Goal: Information Seeking & Learning: Find specific fact

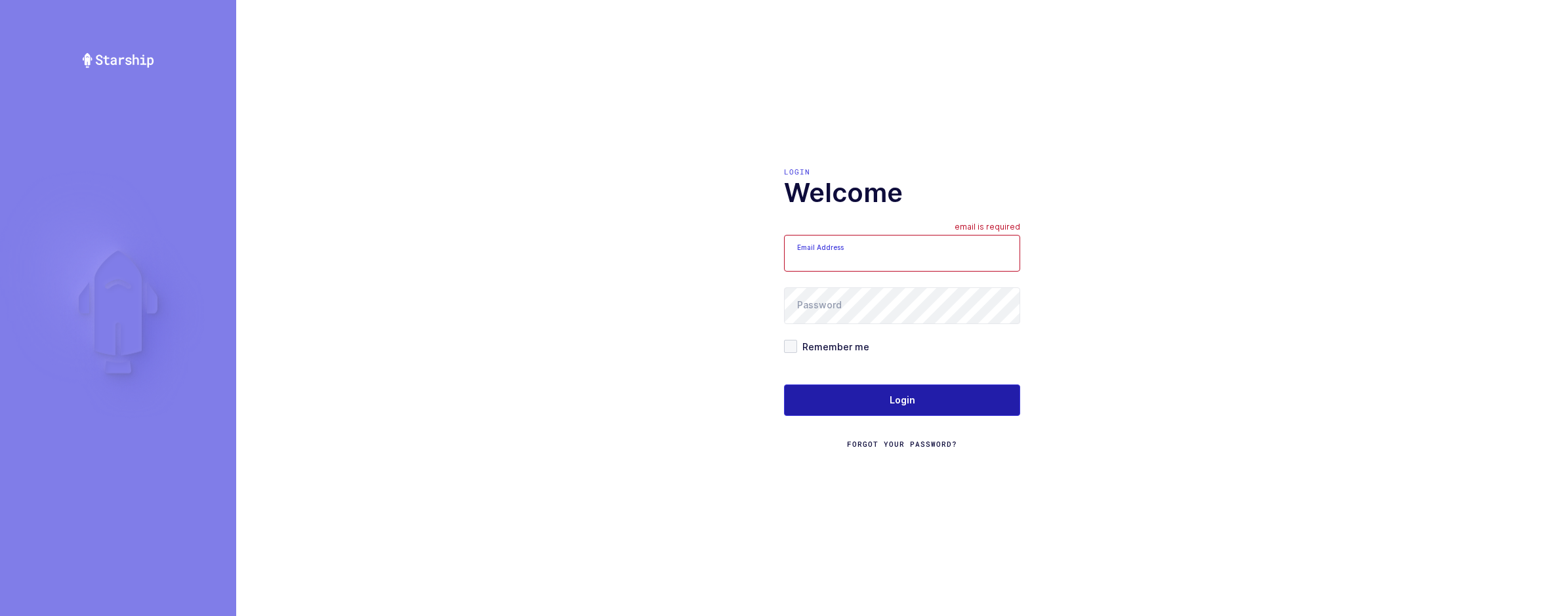
type input "[EMAIL_ADDRESS][DOMAIN_NAME]"
click at [958, 395] on button "Login" at bounding box center [902, 399] width 236 height 31
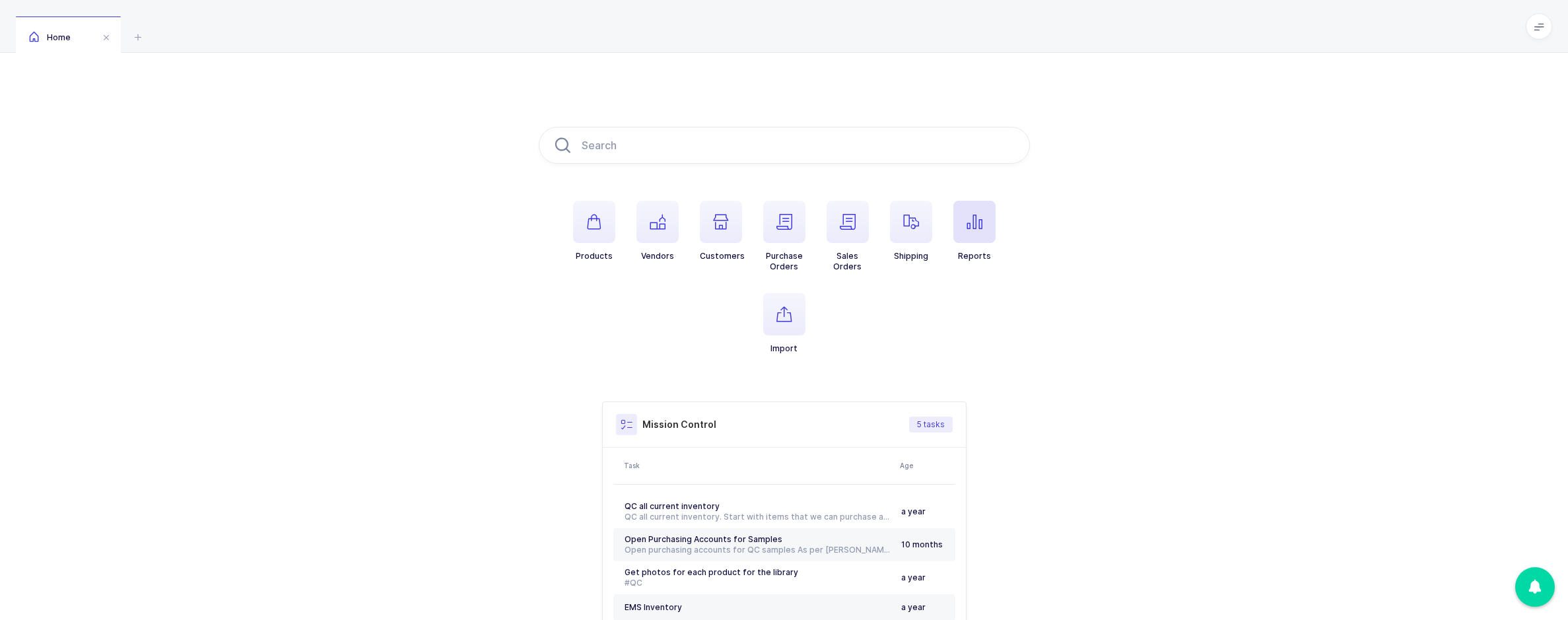
drag, startPoint x: 958, startPoint y: 214, endPoint x: 968, endPoint y: 216, distance: 10.2
click at [958, 214] on span "button" at bounding box center [974, 222] width 42 height 42
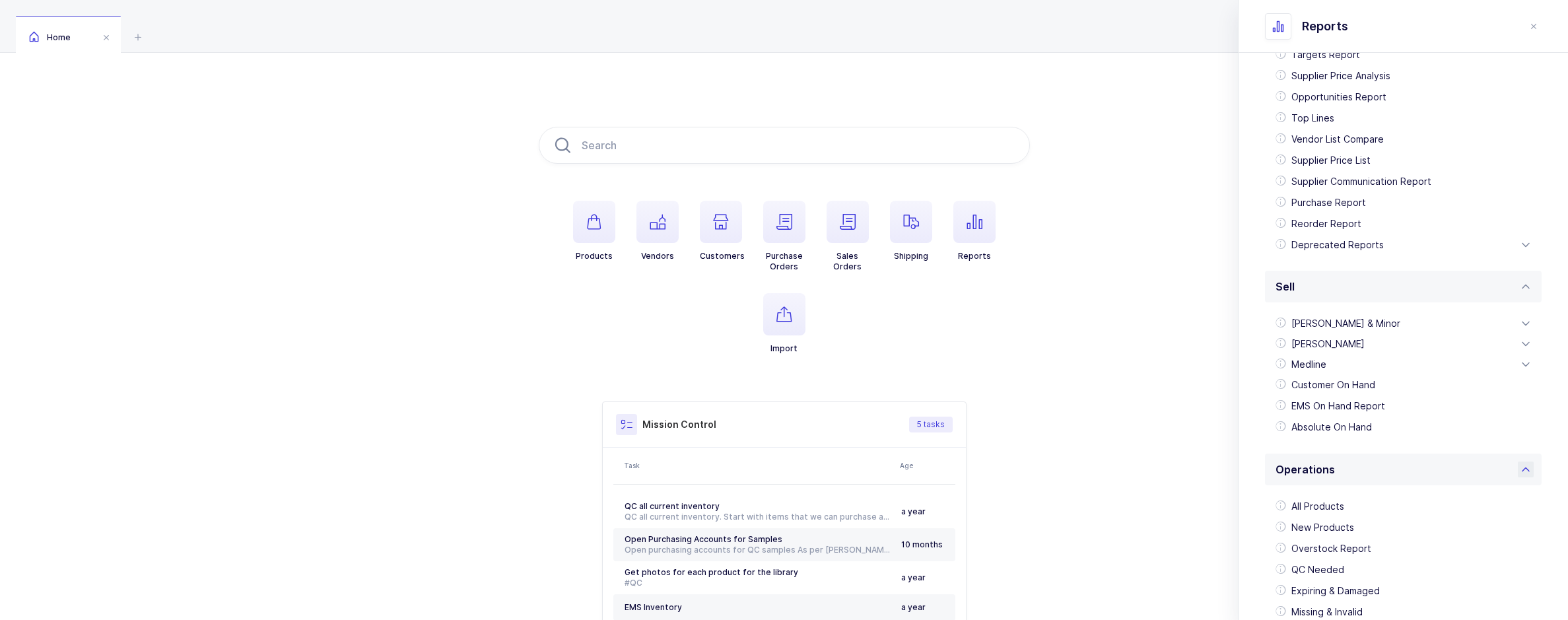
scroll to position [132, 0]
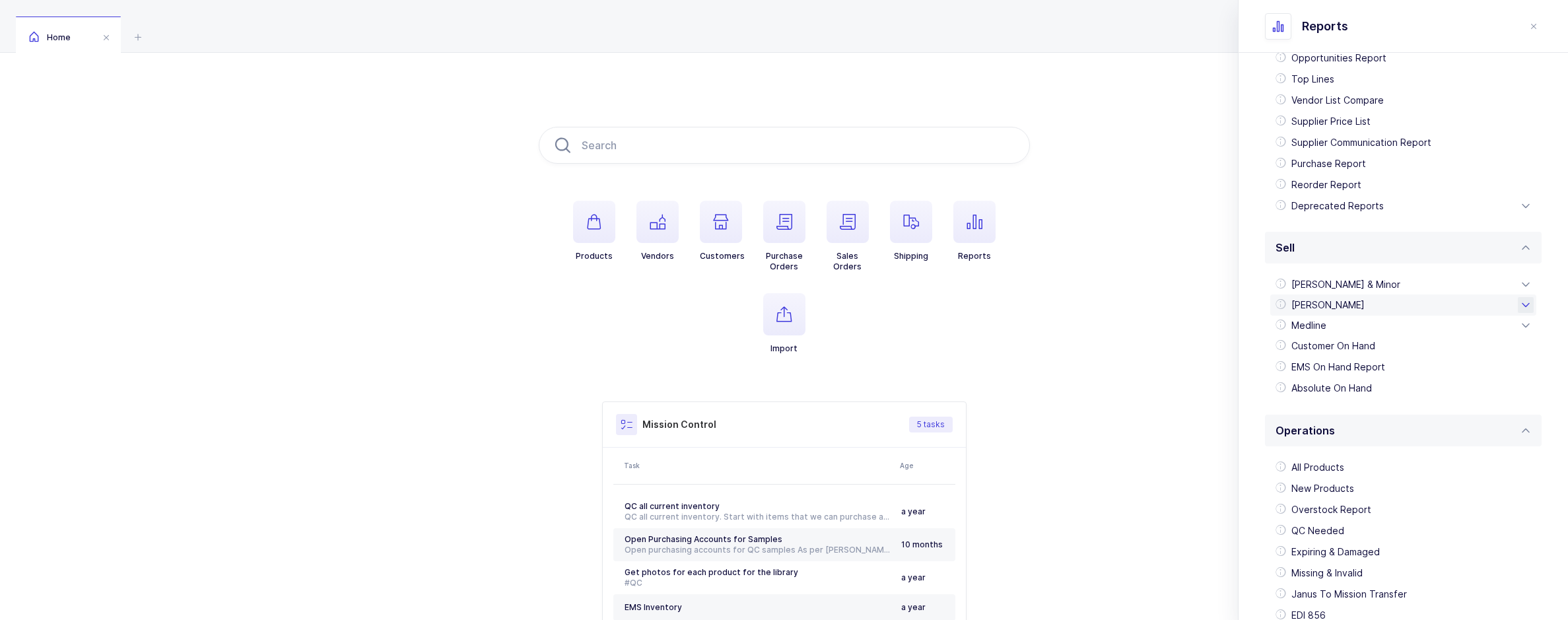
click at [1347, 299] on div "Henry Schein" at bounding box center [1403, 305] width 266 height 21
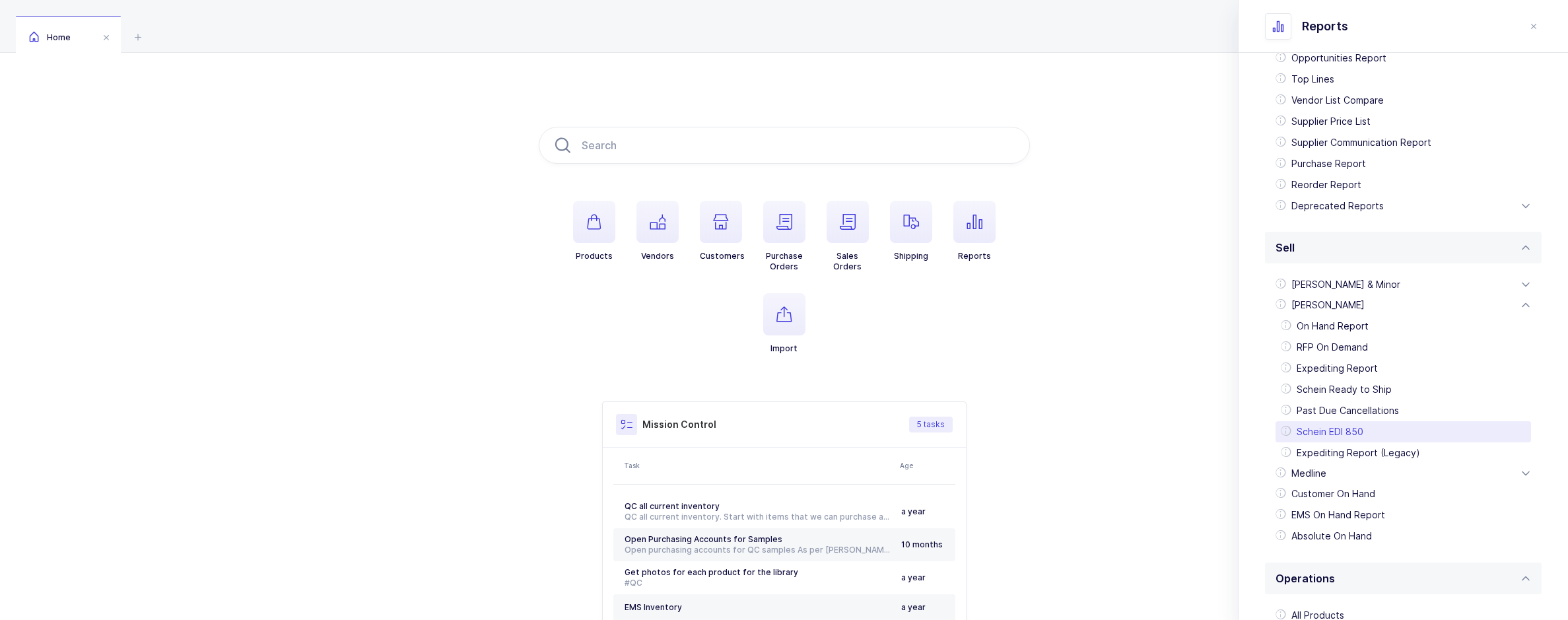
click at [1321, 437] on div "Schein EDI 850" at bounding box center [1403, 432] width 256 height 21
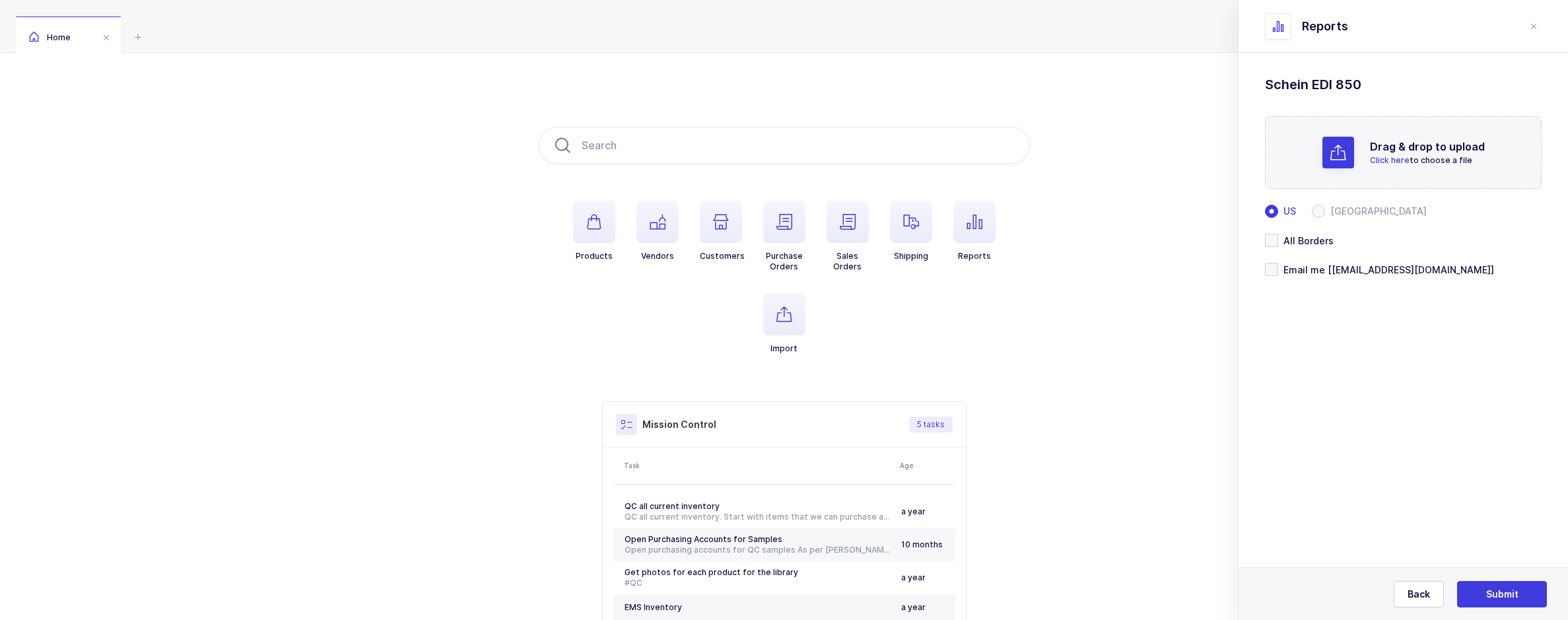
scroll to position [0, 0]
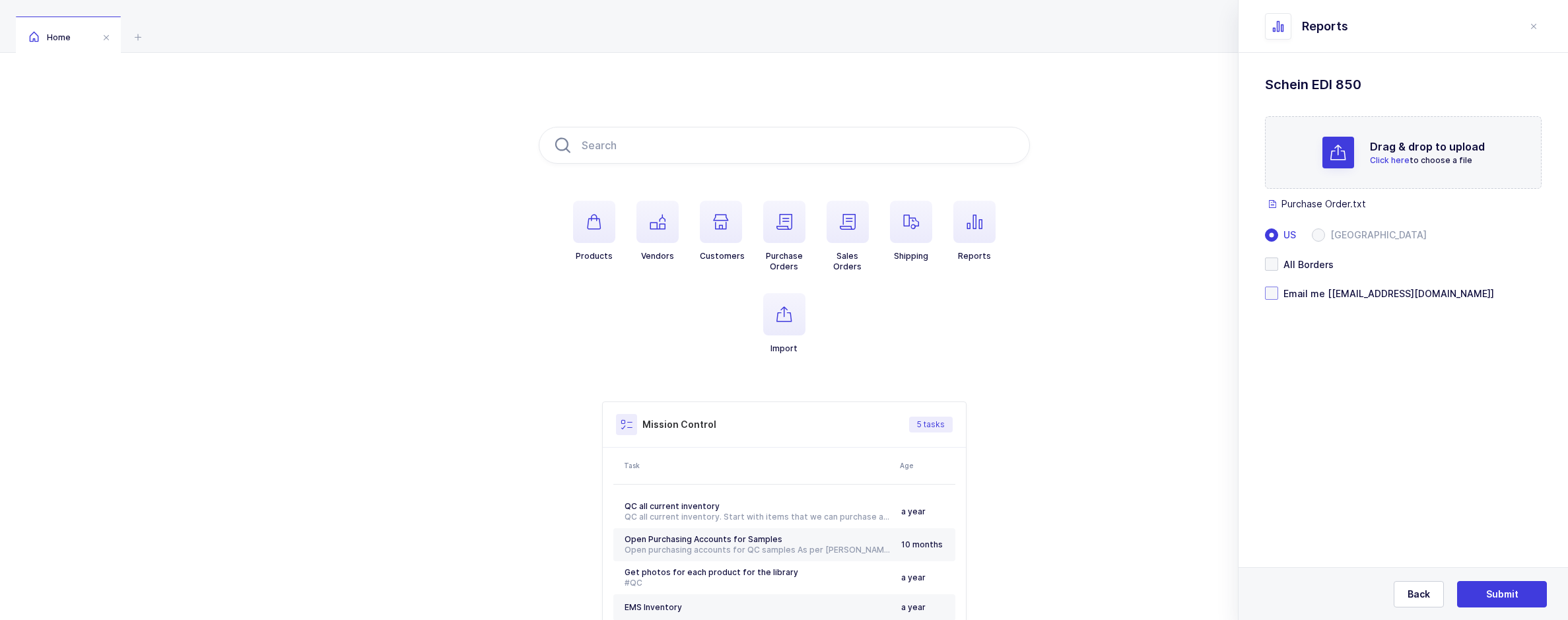
click at [1273, 294] on span at bounding box center [1271, 293] width 13 height 13
click at [1278, 287] on input "Email me [sameer@janustrade.com]" at bounding box center [1278, 287] width 0 height 0
click at [1482, 593] on button "Submit" at bounding box center [1501, 594] width 90 height 27
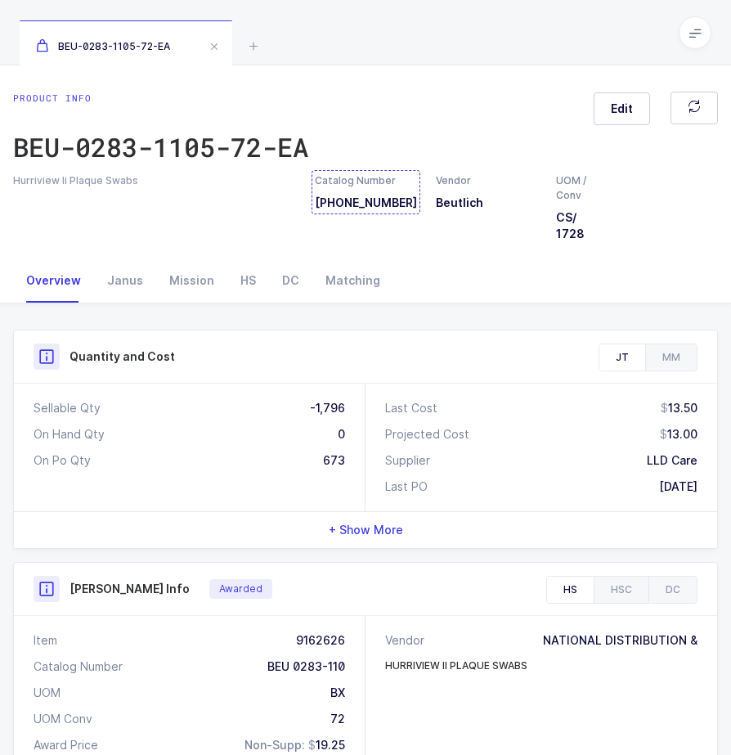
click at [372, 207] on div "Catalog Number 0283-1105-72" at bounding box center [366, 192] width 102 height 38
click at [254, 53] on icon at bounding box center [254, 46] width 20 height 20
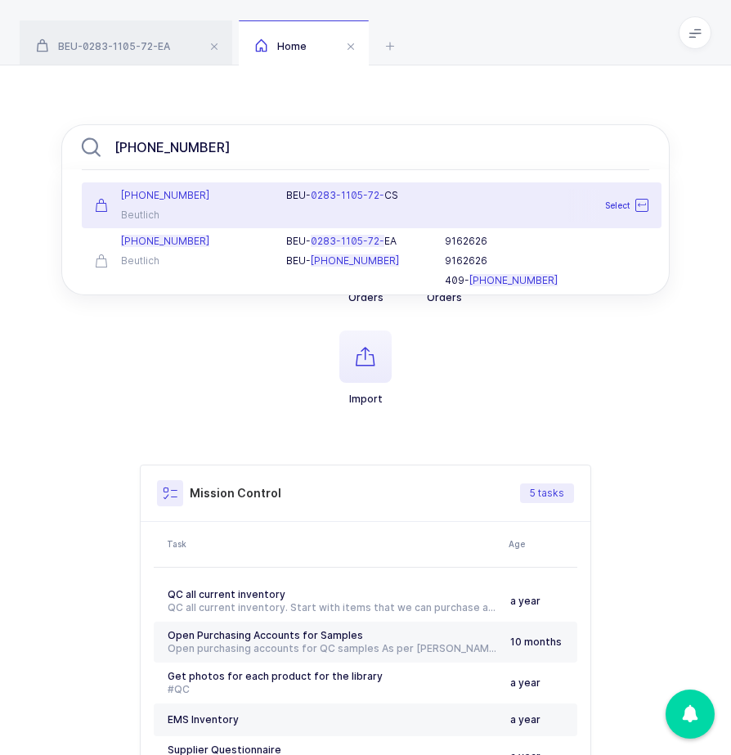
type input "0283-1105-72"
click at [236, 213] on div "Beutlich" at bounding box center [181, 215] width 172 height 13
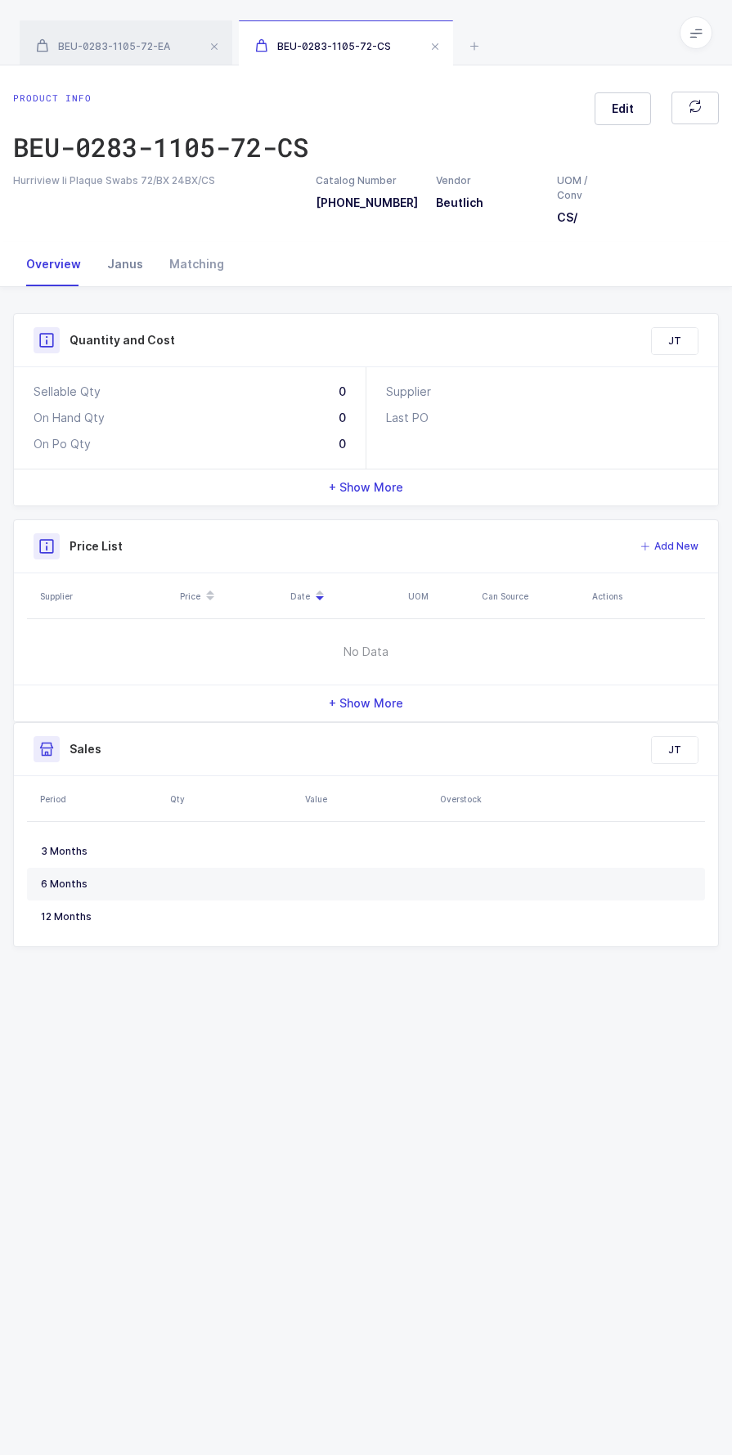
click at [131, 267] on div "Janus" at bounding box center [125, 264] width 62 height 44
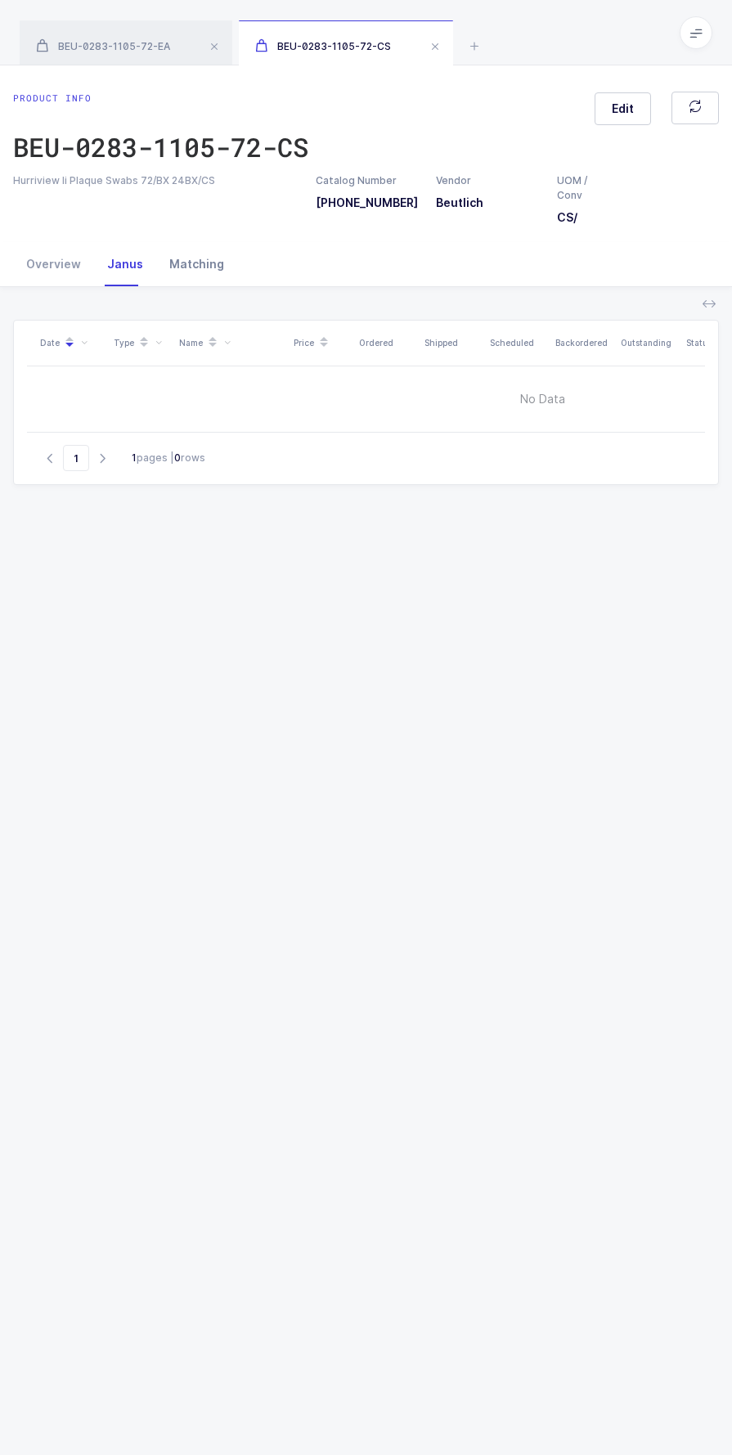
click at [168, 265] on div "Matching" at bounding box center [196, 264] width 81 height 44
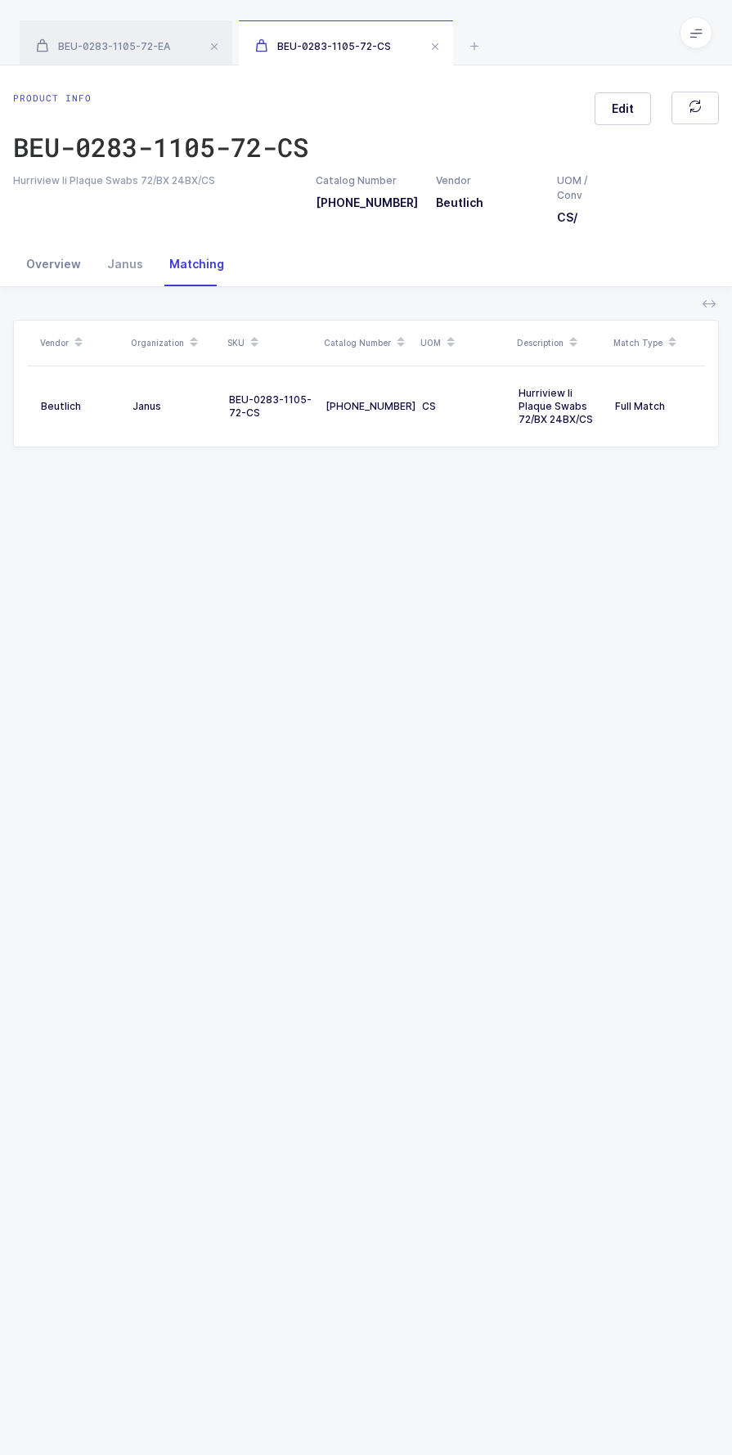
click at [33, 276] on div "Overview" at bounding box center [53, 264] width 81 height 44
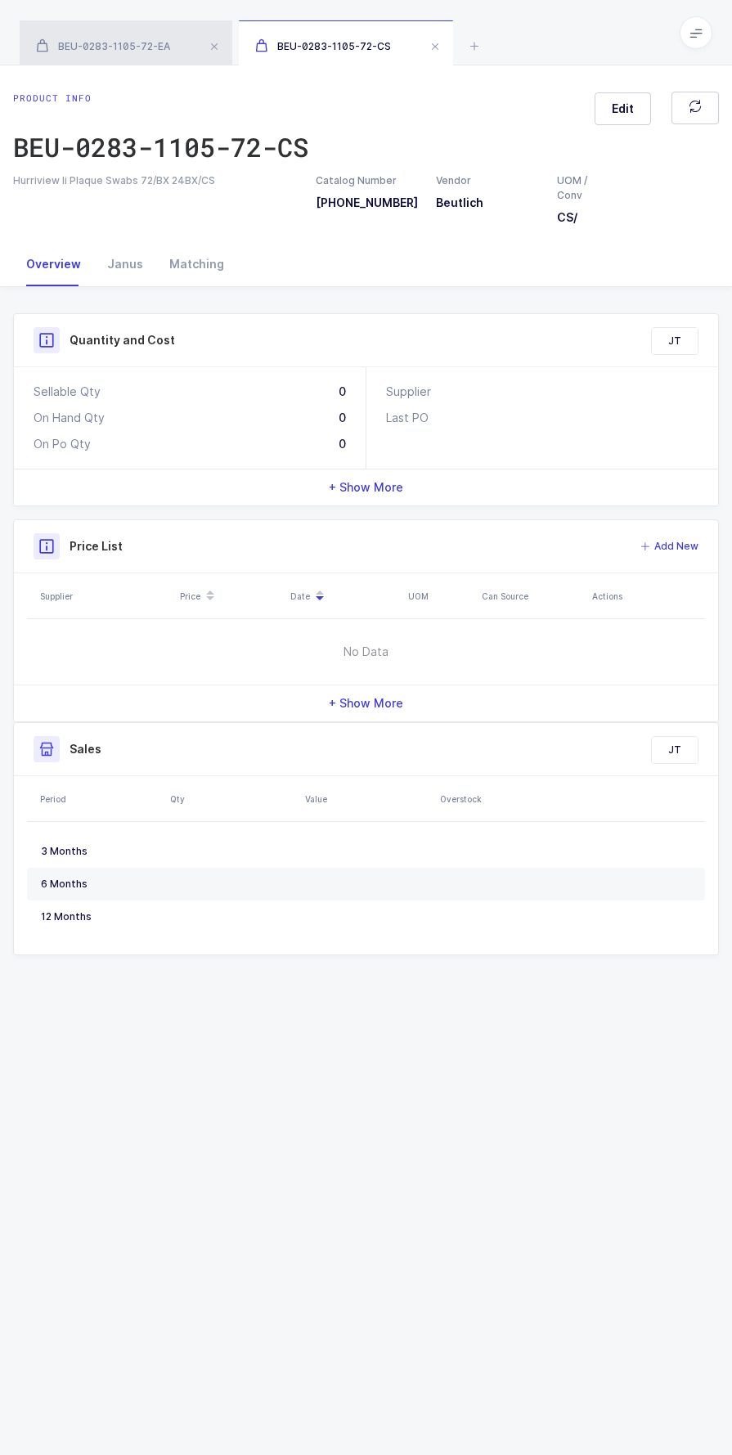
click at [170, 48] on div "BEU-0283-1105-72-EA" at bounding box center [126, 43] width 213 height 46
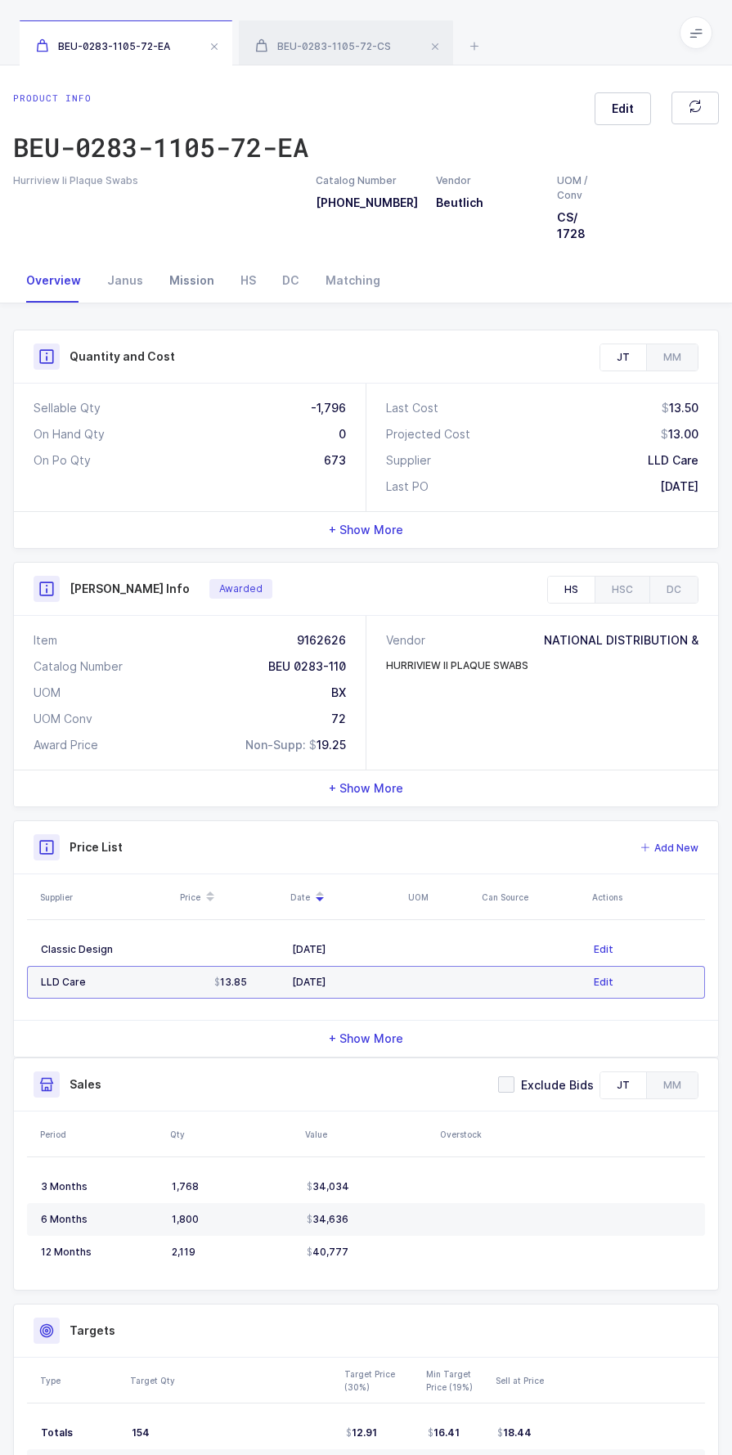
click at [182, 282] on div "Mission" at bounding box center [191, 280] width 71 height 44
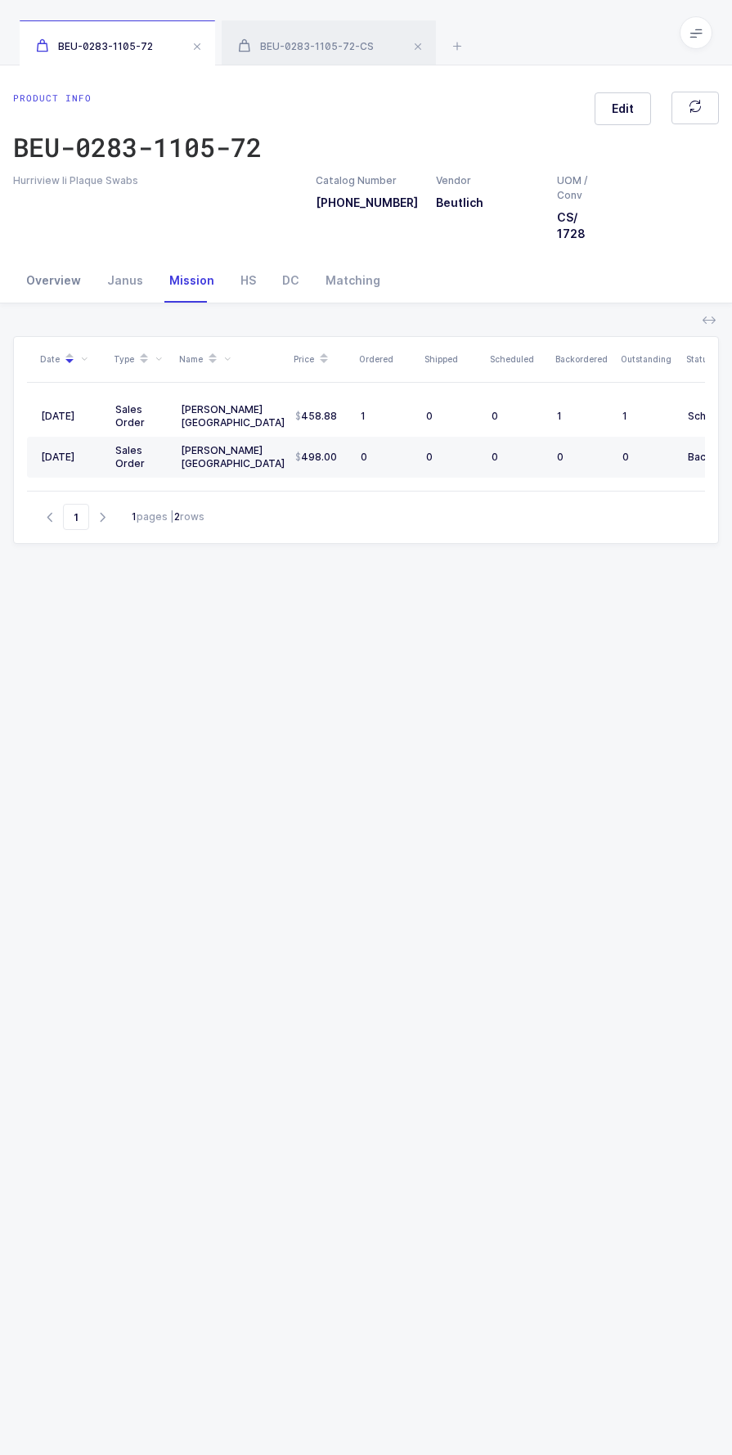
click at [57, 286] on div "Overview" at bounding box center [53, 280] width 81 height 44
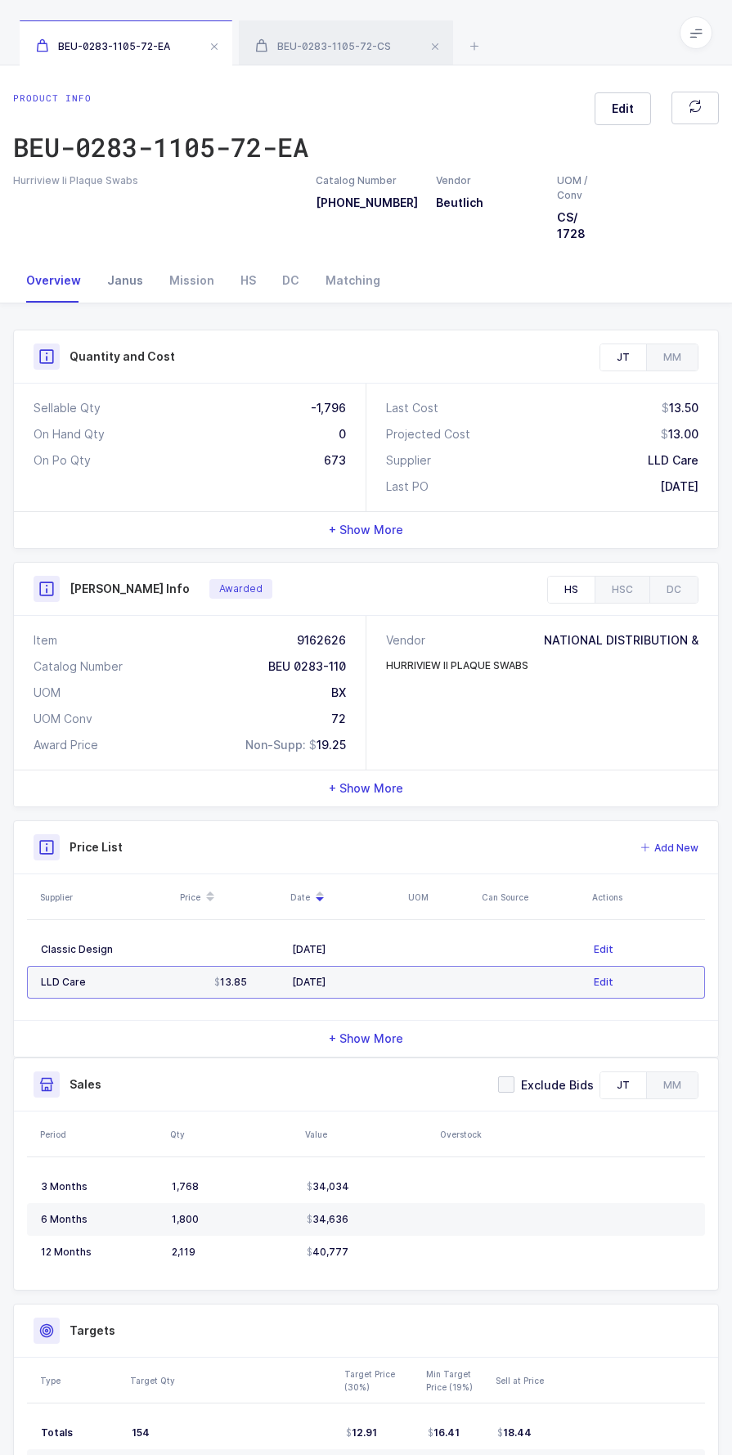
click at [129, 267] on div "Janus" at bounding box center [125, 280] width 62 height 44
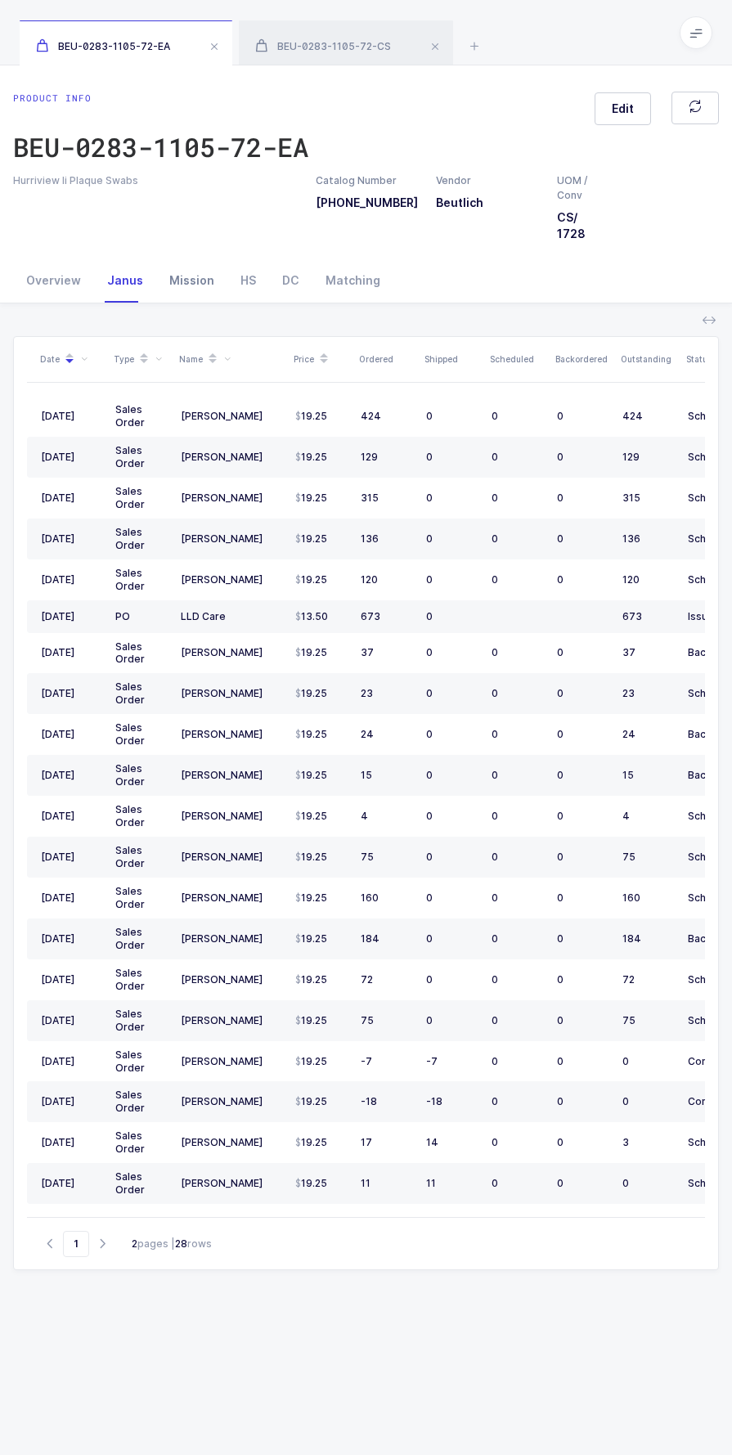
click at [177, 286] on div "Mission" at bounding box center [191, 280] width 71 height 44
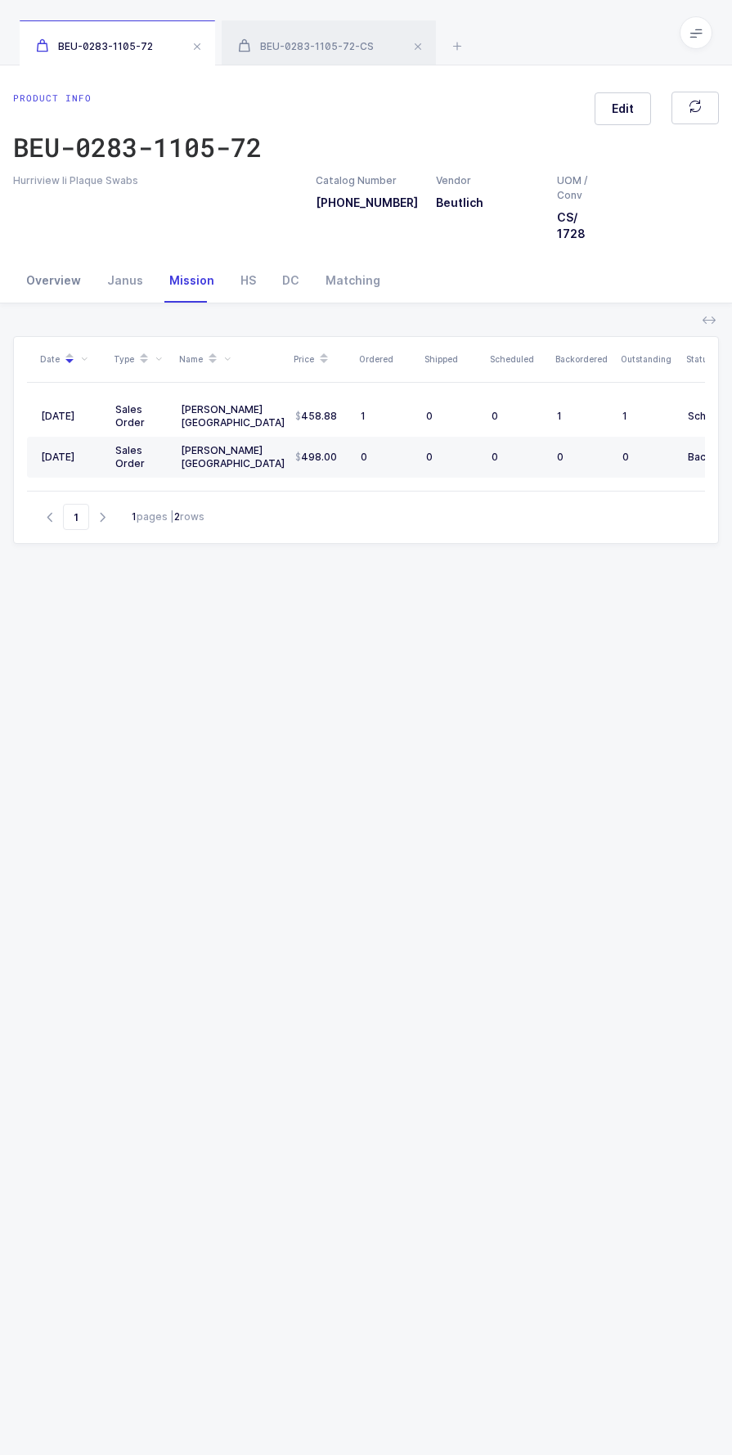
click at [36, 289] on div "Overview" at bounding box center [53, 280] width 81 height 44
